Goal: Find specific page/section: Find specific page/section

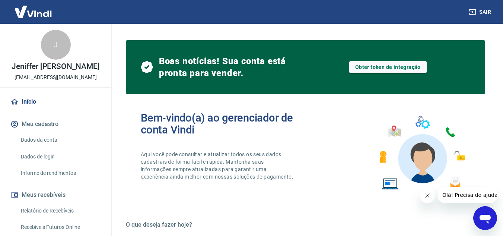
click at [33, 217] on link "Relatório de Recebíveis" at bounding box center [60, 210] width 85 height 15
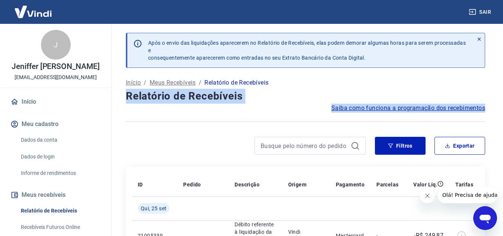
drag, startPoint x: 113, startPoint y: 103, endPoint x: 111, endPoint y: 137, distance: 33.9
click at [111, 137] on div "Sair J Jeniffer [PERSON_NAME] [EMAIL_ADDRESS][DOMAIN_NAME] Início Meu cadastro …" at bounding box center [251, 118] width 503 height 236
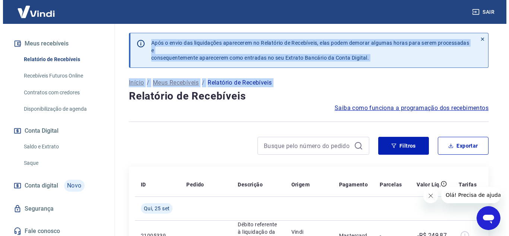
scroll to position [162, 0]
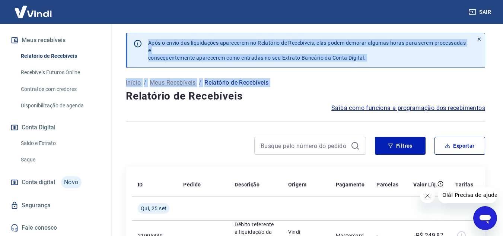
click at [83, 181] on link "Conta digital Novo" at bounding box center [55, 182] width 93 height 18
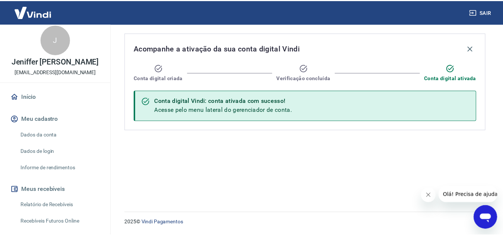
scroll to position [3, 0]
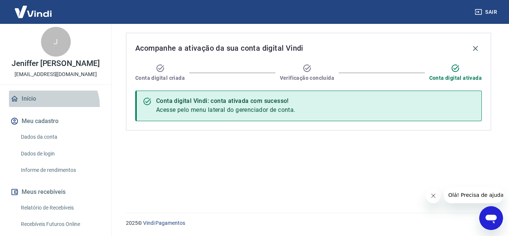
click at [52, 107] on link "Início" at bounding box center [55, 98] width 93 height 16
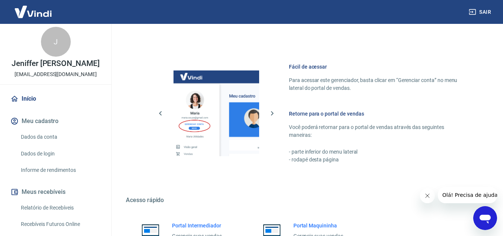
scroll to position [430, 0]
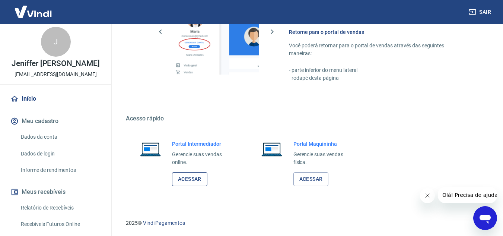
click at [192, 179] on link "Acessar" at bounding box center [189, 179] width 35 height 14
